Goal: Transaction & Acquisition: Purchase product/service

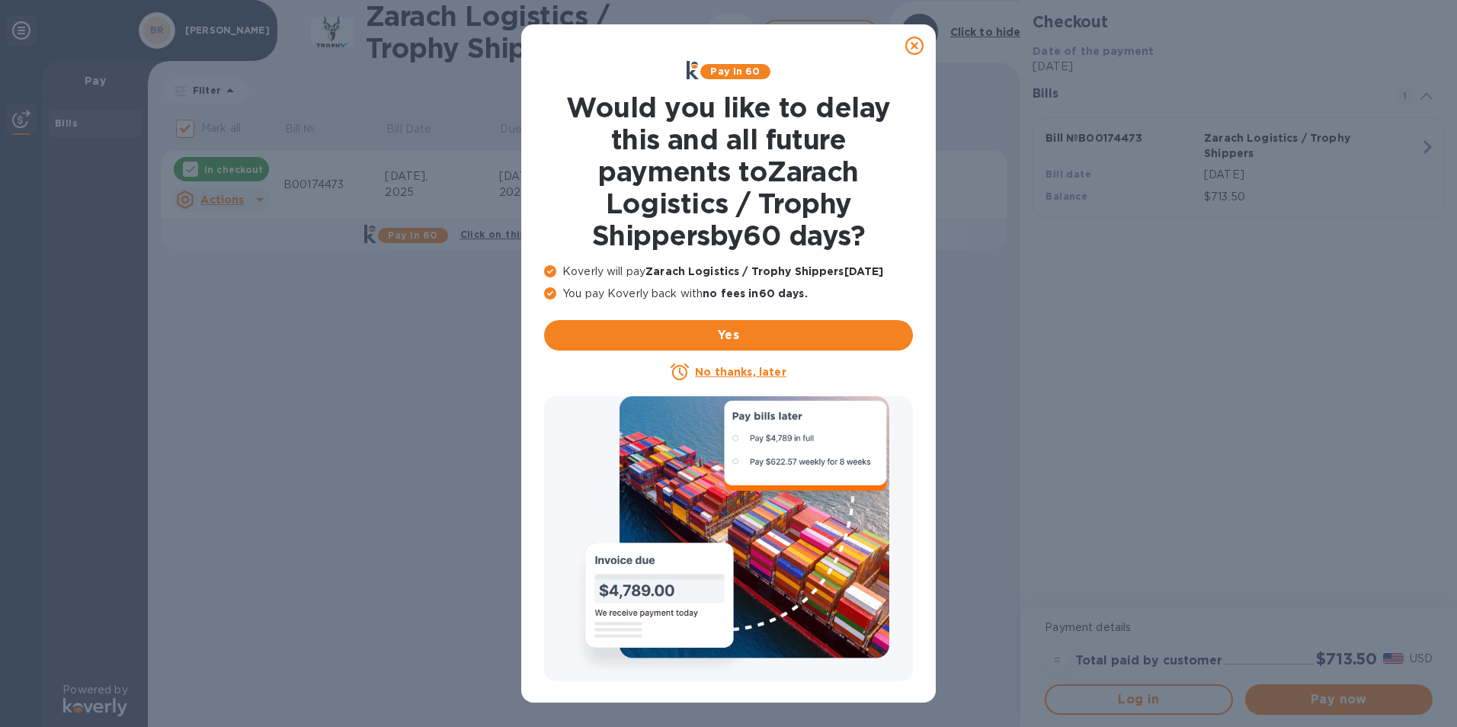
click at [764, 375] on u "No thanks, later" at bounding box center [740, 372] width 91 height 12
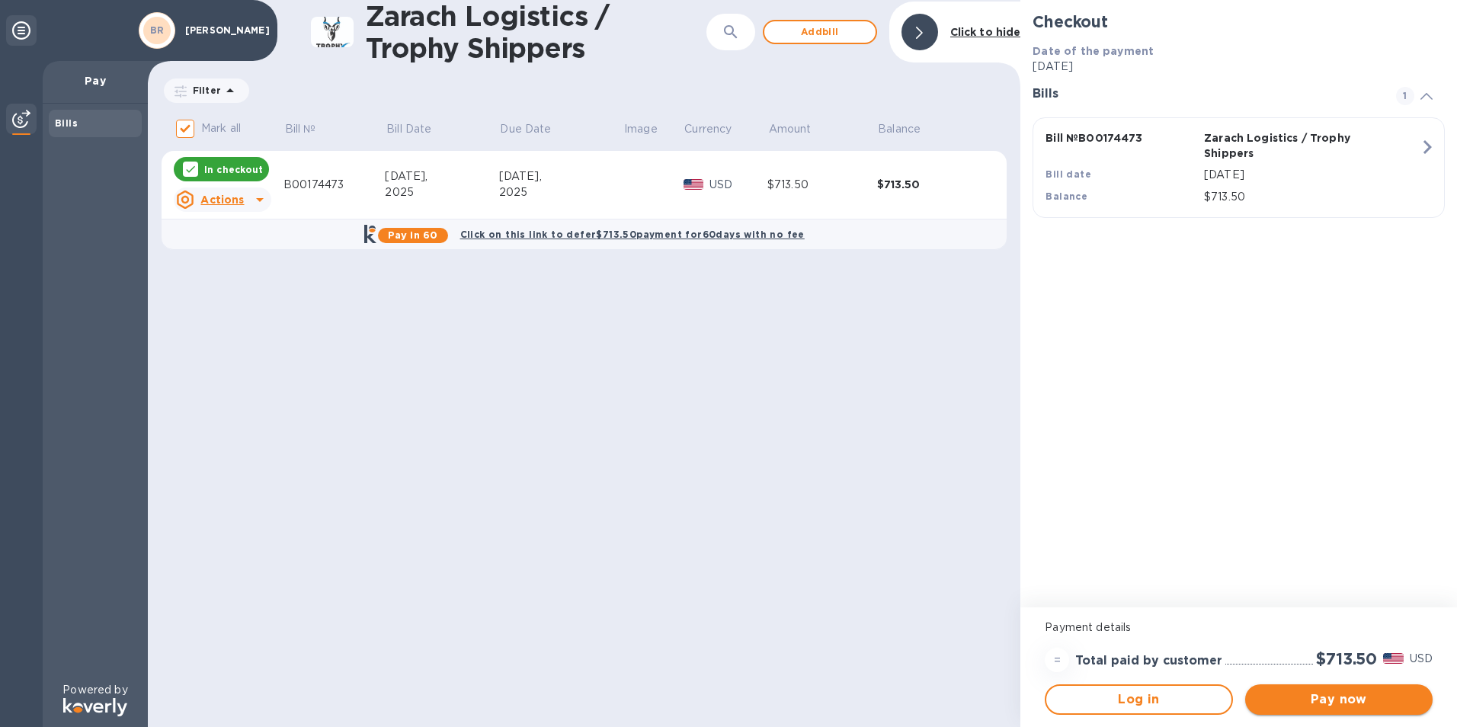
click at [1345, 702] on span "Pay now" at bounding box center [1338, 699] width 163 height 18
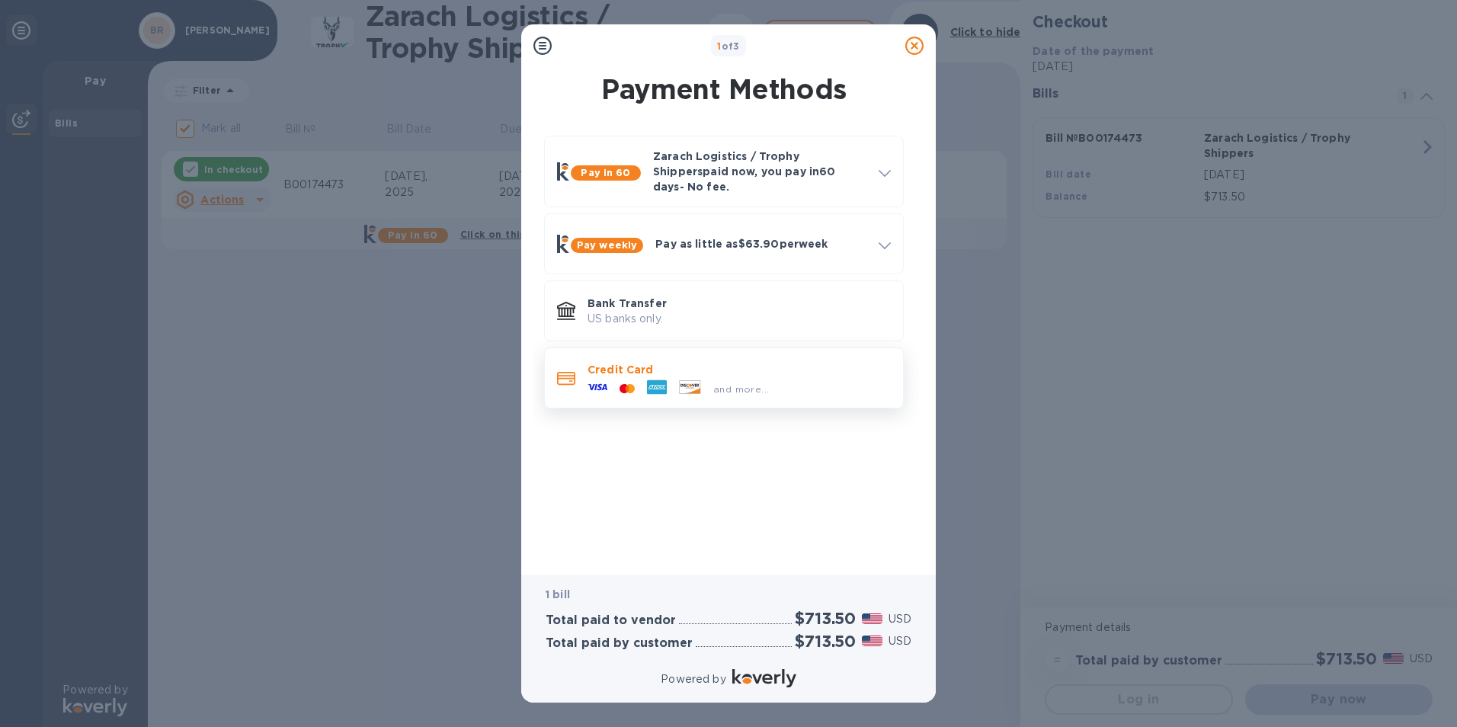
click at [719, 377] on div "and more..." at bounding box center [678, 388] width 194 height 23
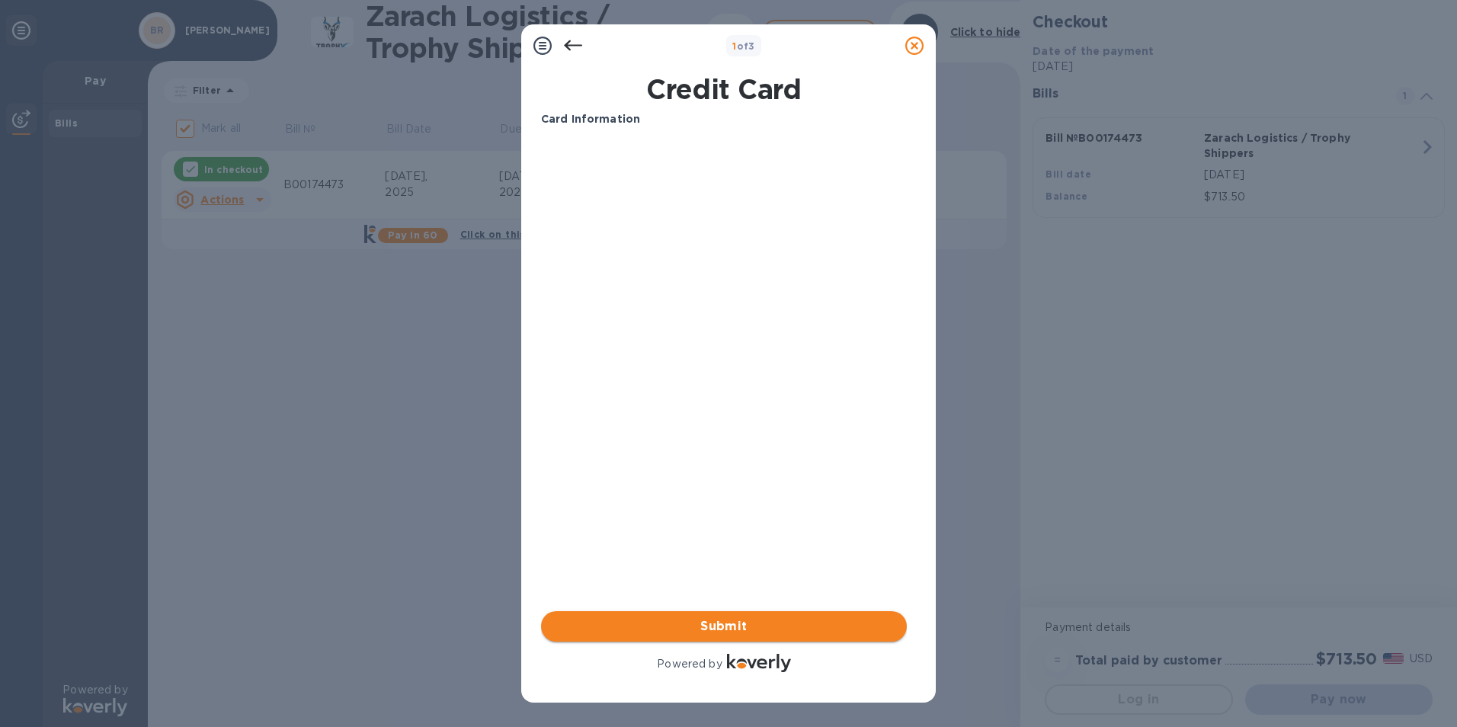
click at [742, 625] on span "Submit" at bounding box center [723, 626] width 341 height 18
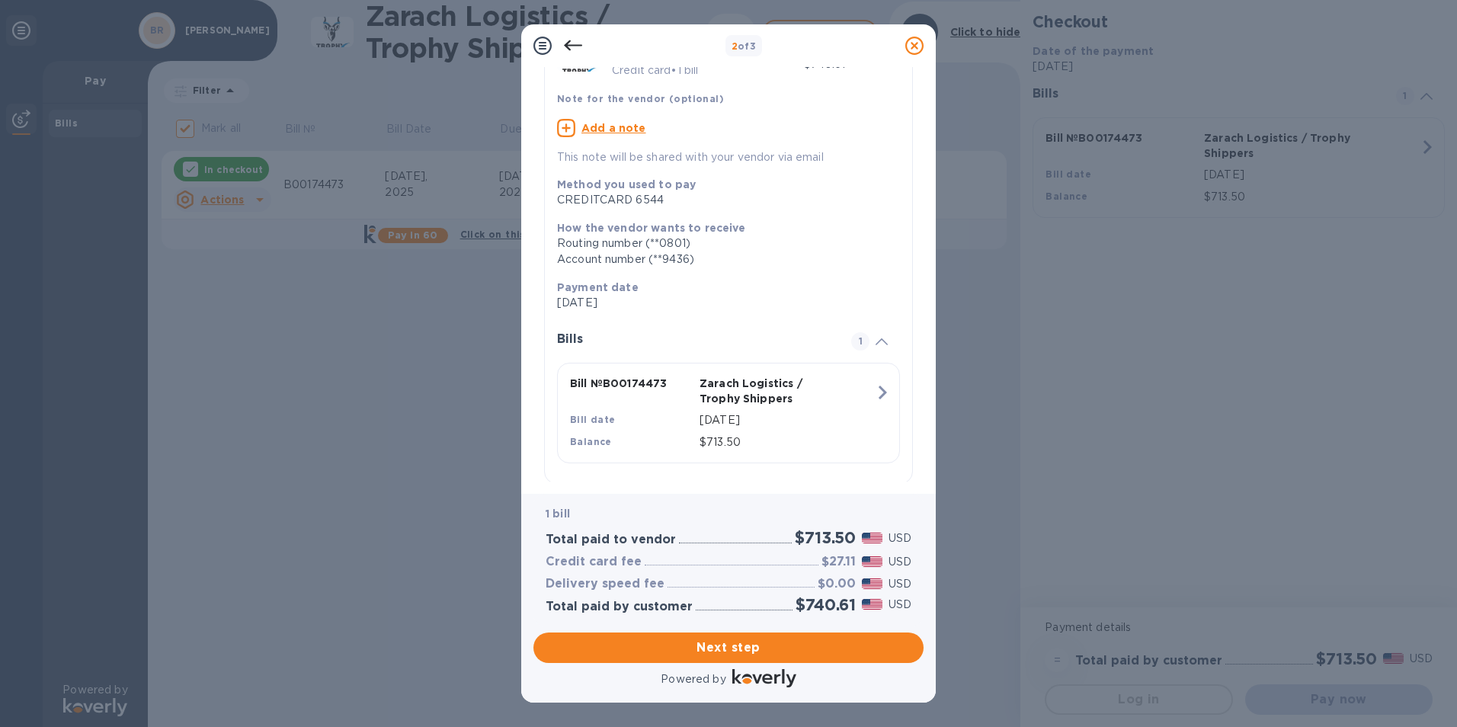
scroll to position [120, 0]
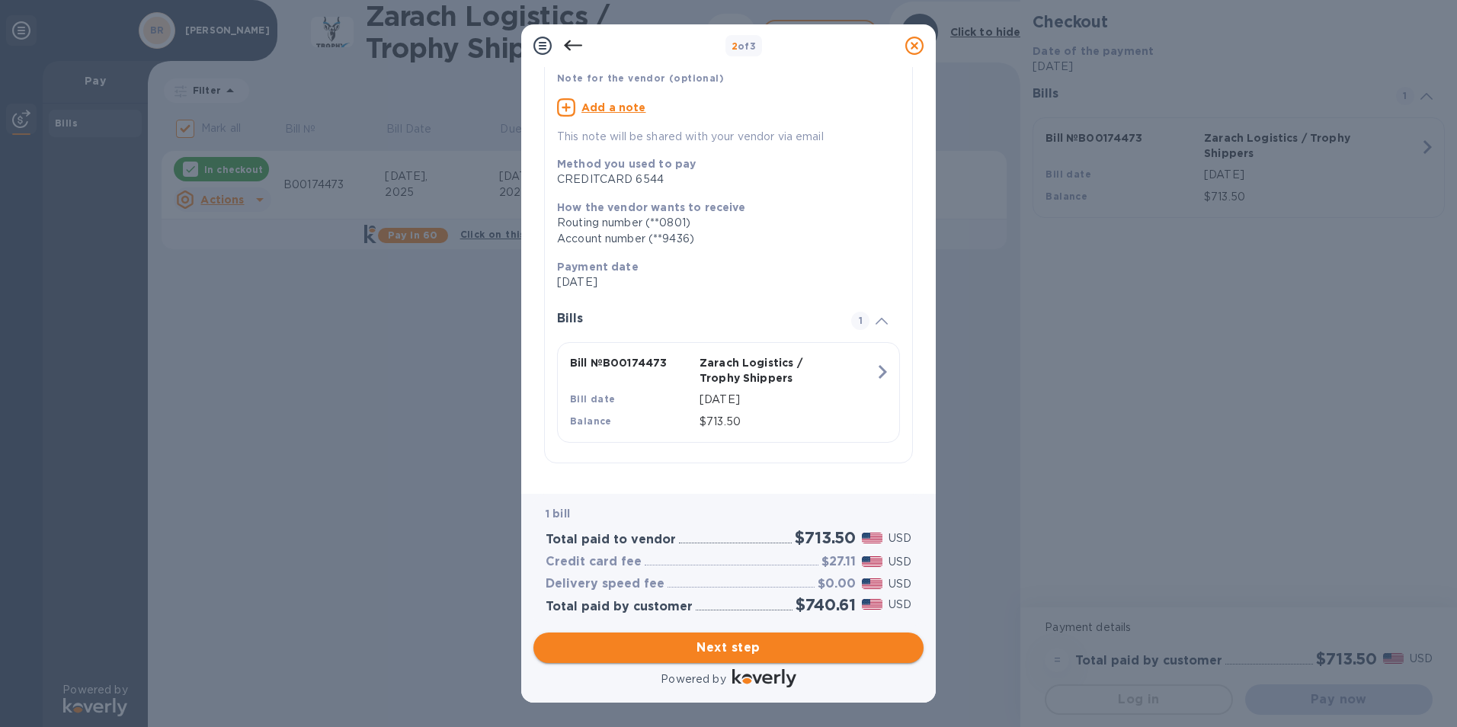
click at [724, 653] on span "Next step" at bounding box center [729, 647] width 366 height 18
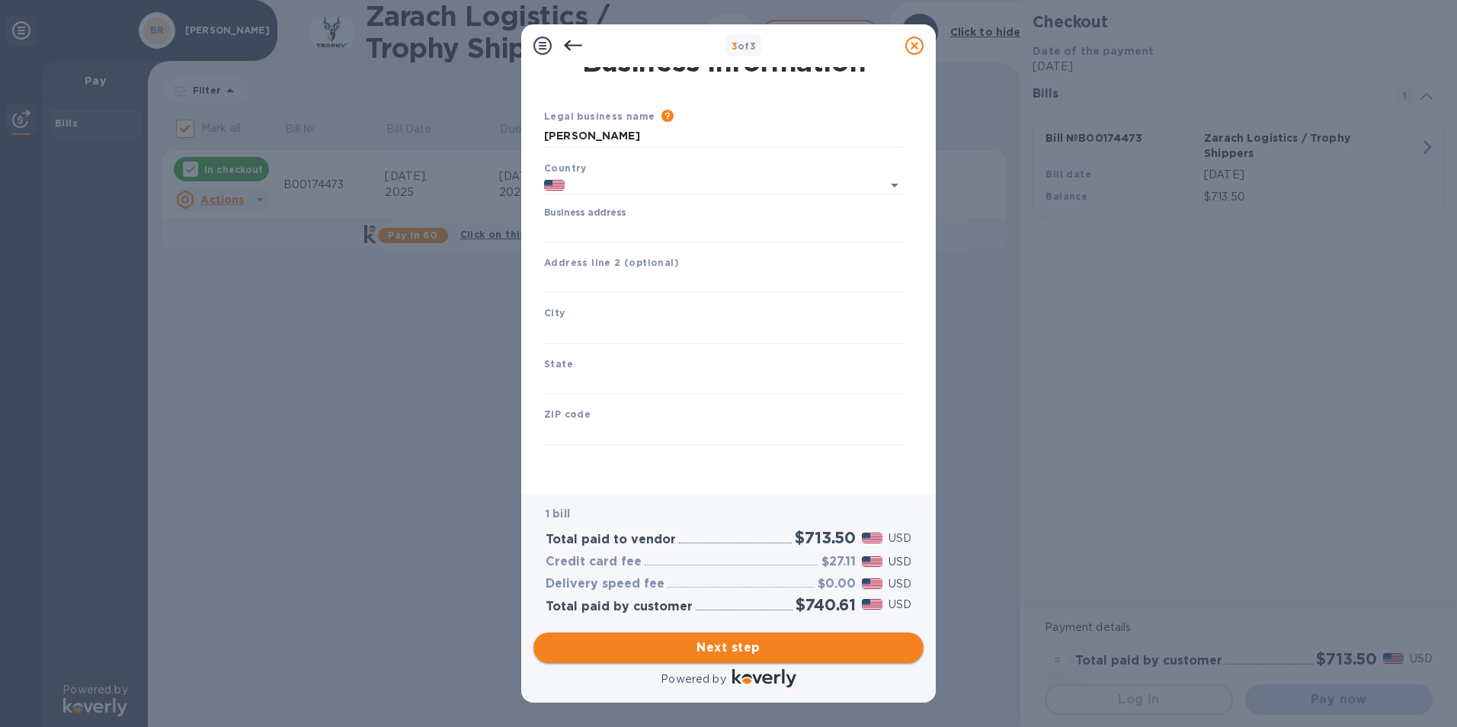
type input "[GEOGRAPHIC_DATA]"
click at [649, 234] on input "Business address" at bounding box center [724, 230] width 360 height 23
type input "[STREET_ADDRESS]"
type input "Eagle"
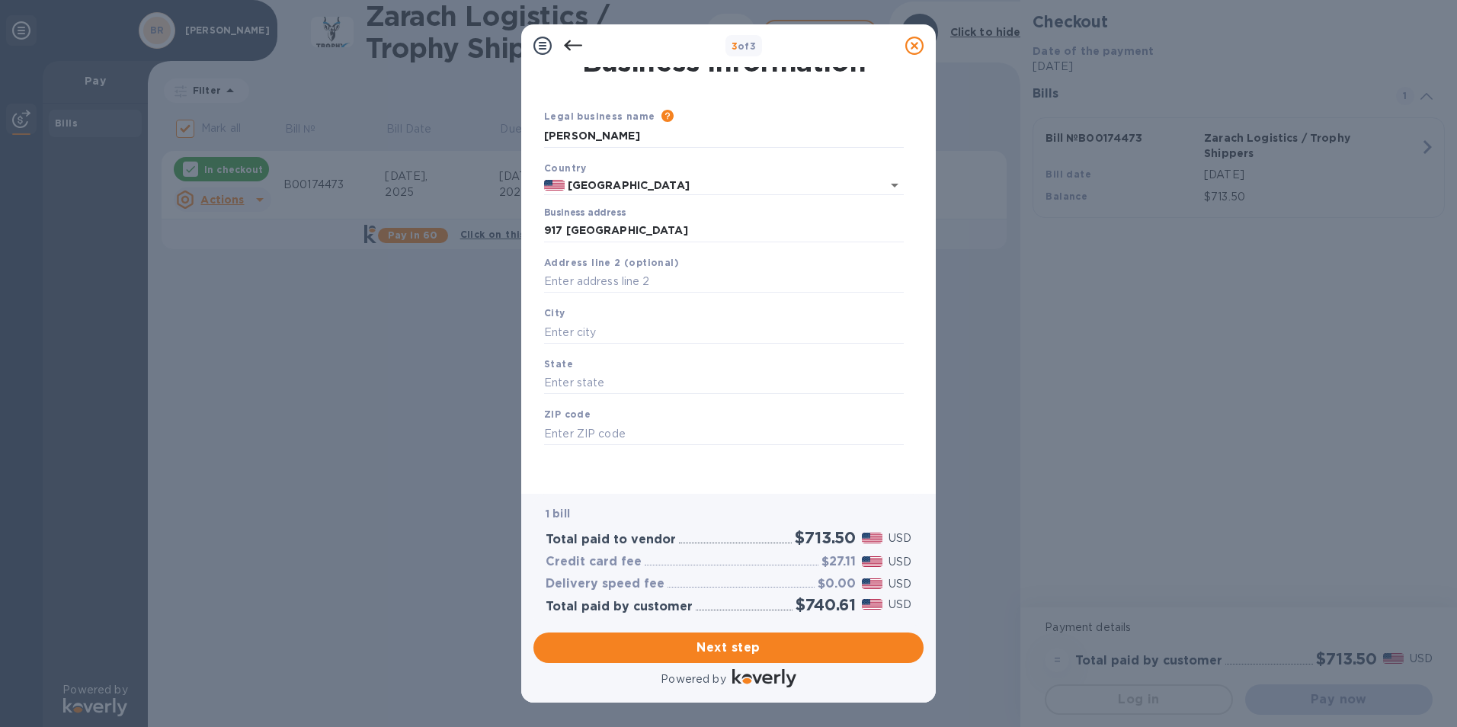
type input "WI"
type input "53119"
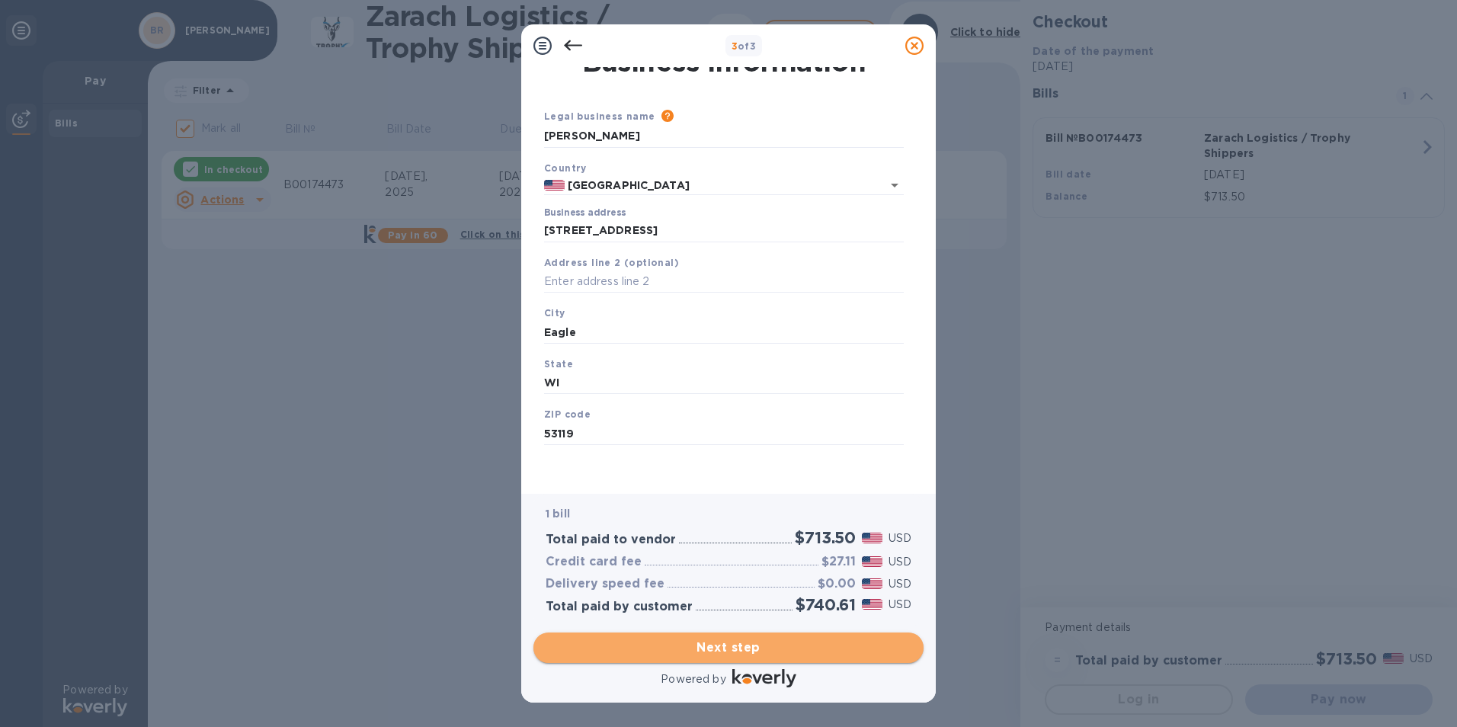
click at [711, 647] on span "Next step" at bounding box center [729, 647] width 366 height 18
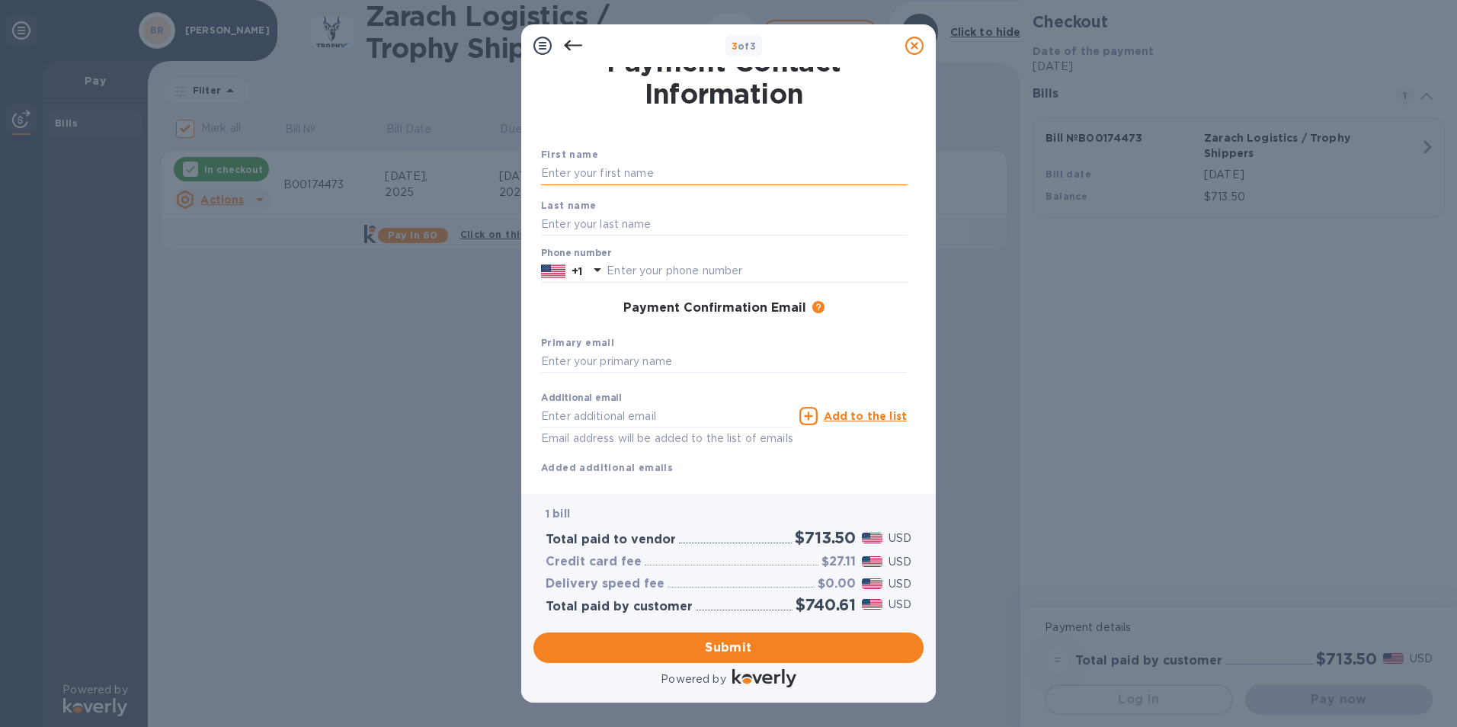
click at [658, 174] on input "text" at bounding box center [724, 173] width 366 height 23
type input "[PERSON_NAME]"
type input "Richson"
click at [759, 272] on input "text" at bounding box center [756, 271] width 300 height 23
type input "4148286196"
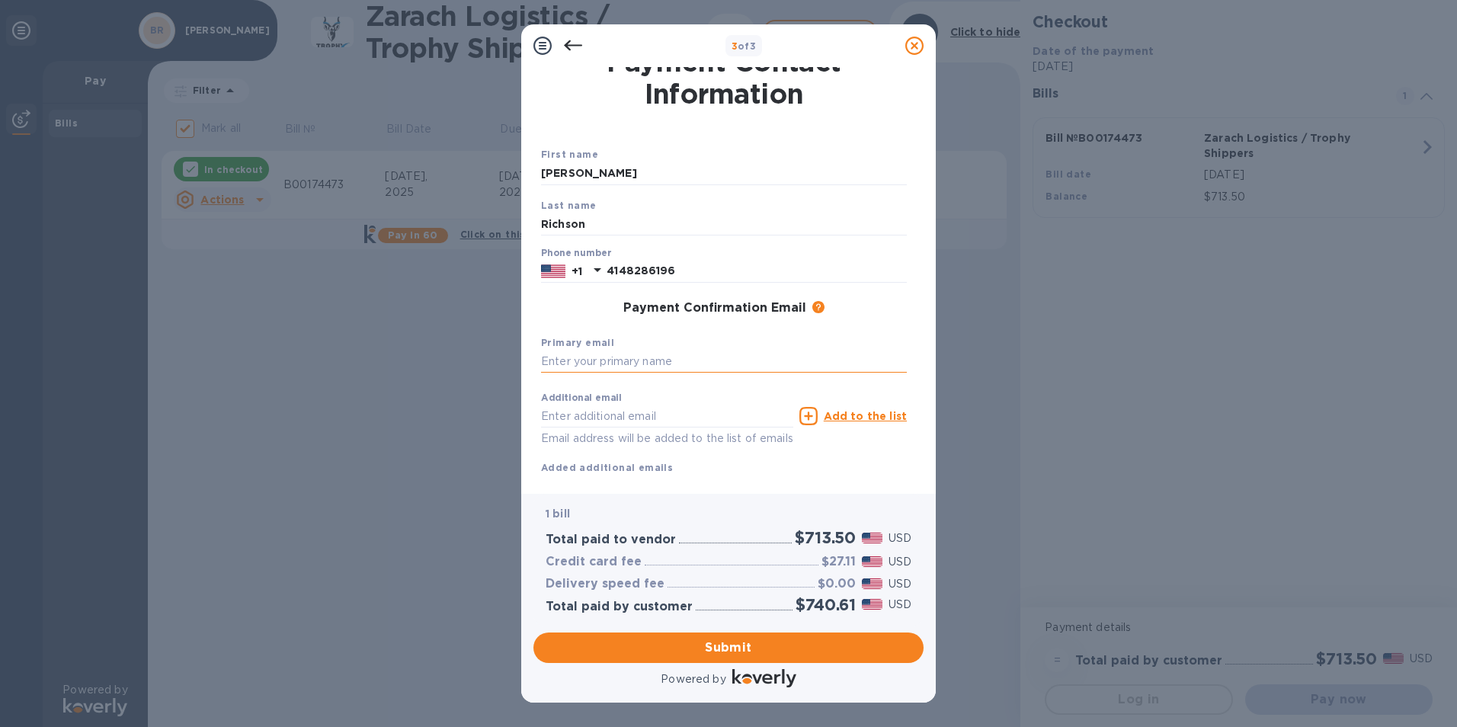
click at [619, 360] on input "text" at bounding box center [724, 361] width 366 height 23
type input "[EMAIL_ADDRESS][DOMAIN_NAME]"
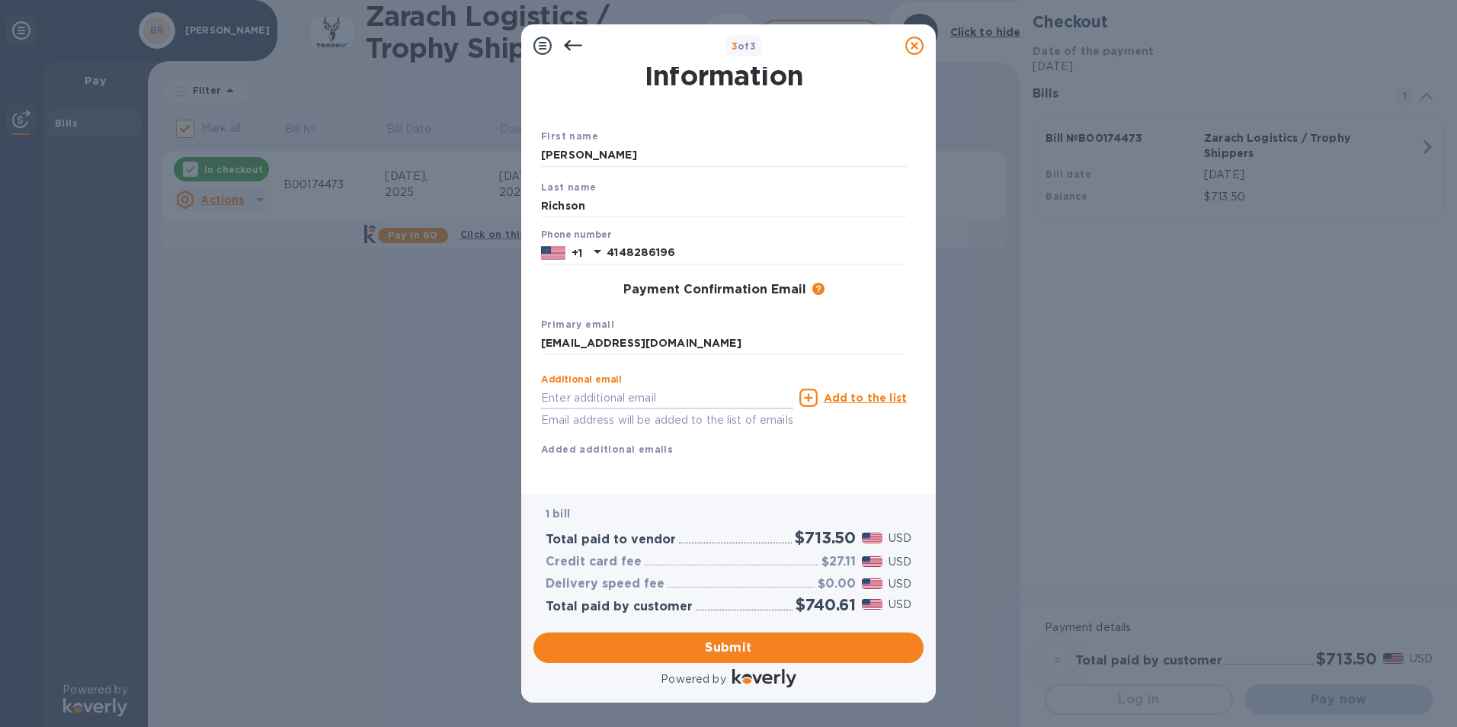
scroll to position [54, 0]
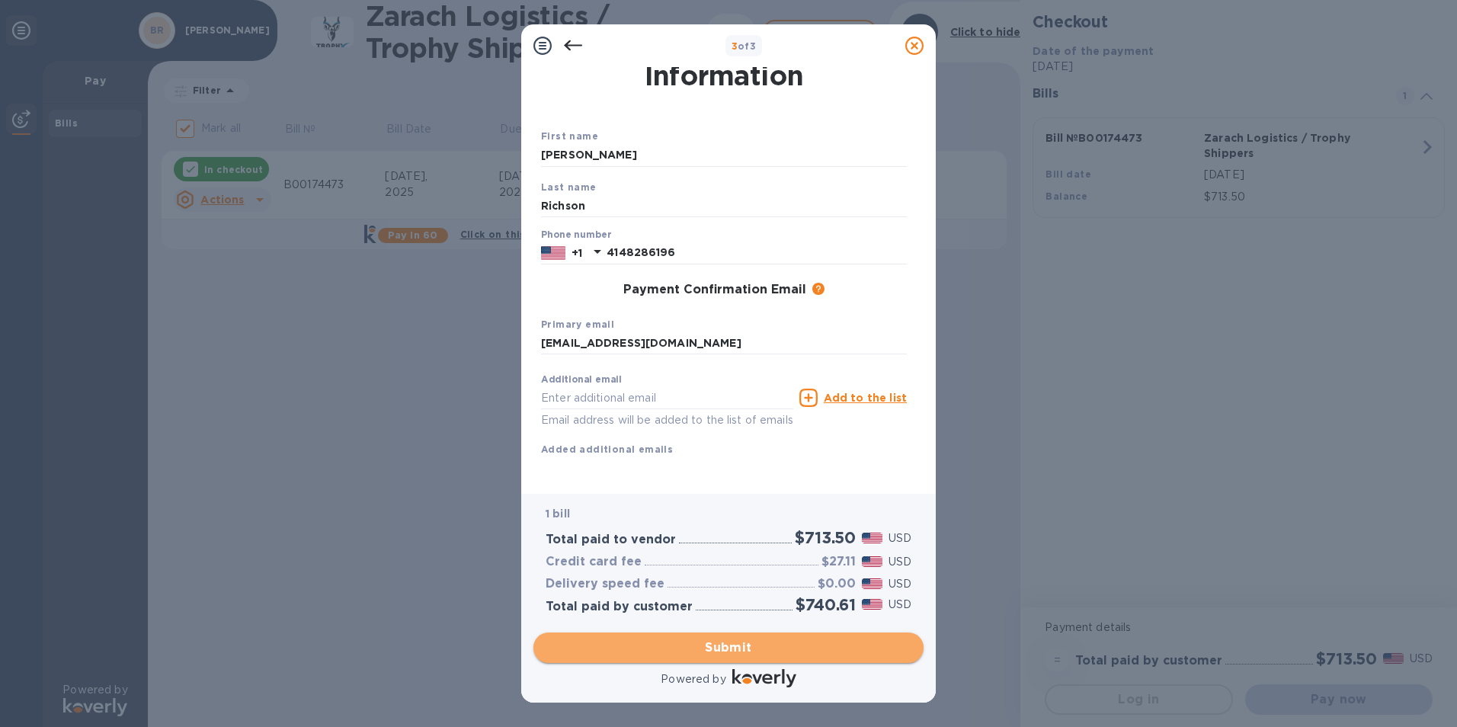
click at [725, 645] on span "Submit" at bounding box center [729, 647] width 366 height 18
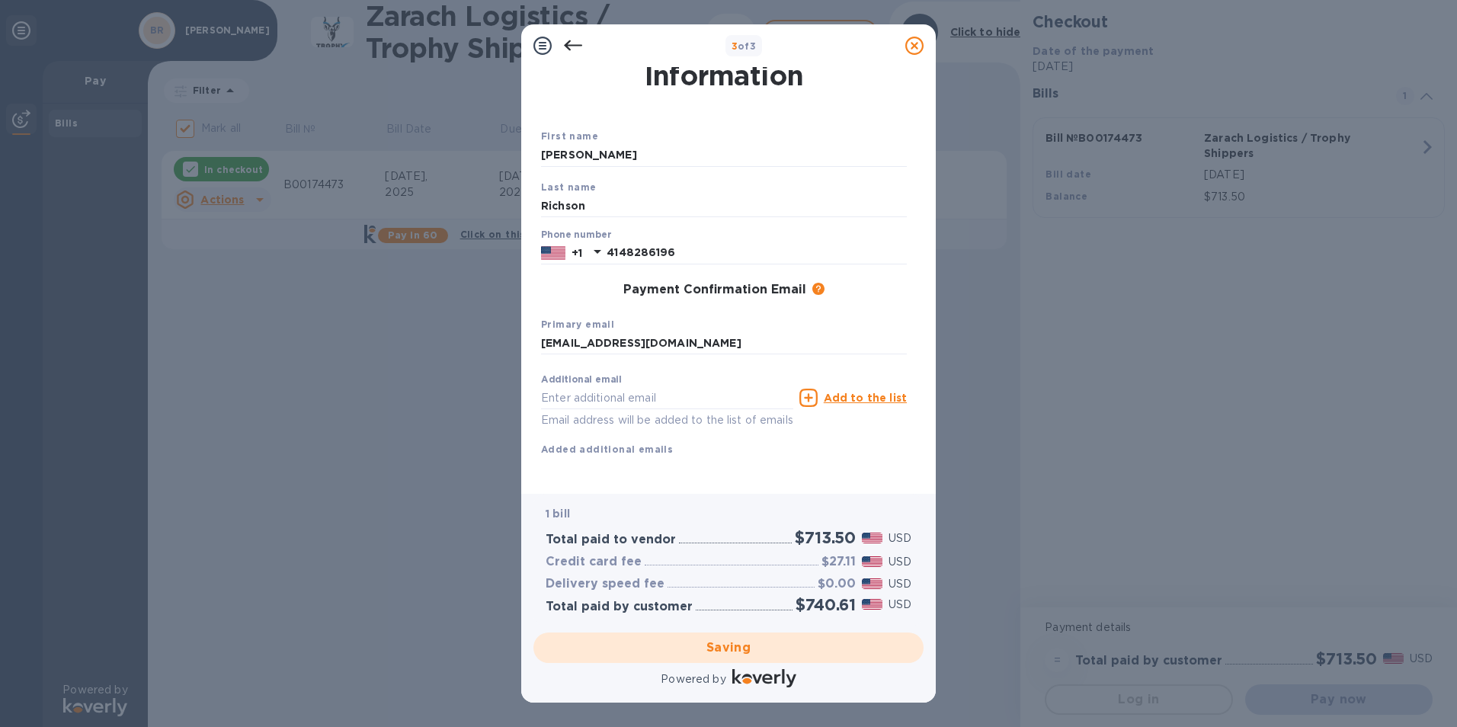
checkbox input "false"
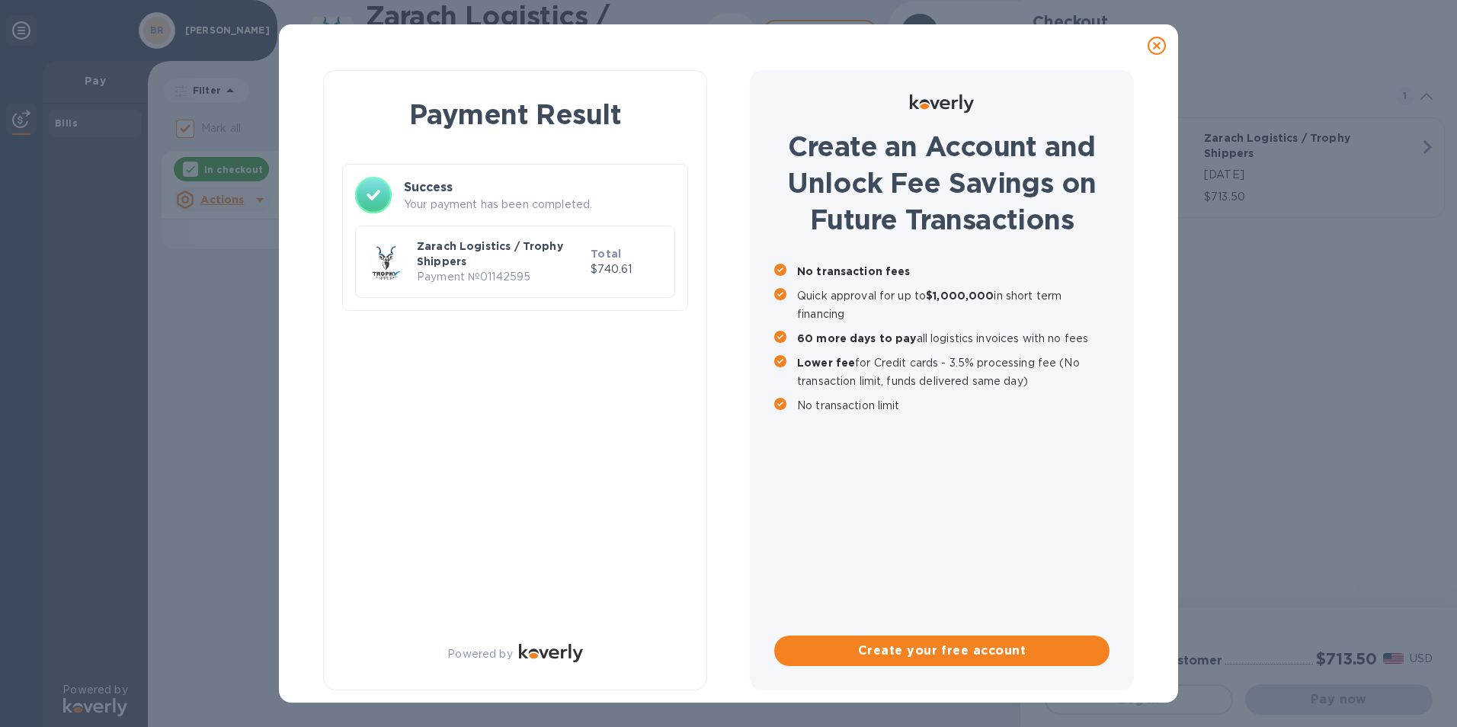
scroll to position [0, 0]
